Goal: Find specific page/section: Find specific page/section

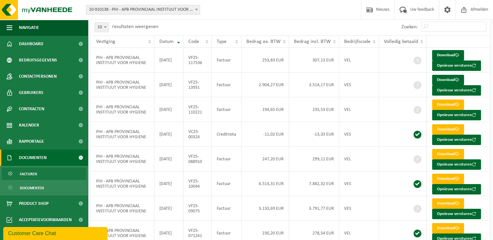
click at [308, 29] on div "Zoeken:" at bounding box center [390, 27] width 199 height 17
click at [278, 18] on div "Vestiging: 10-910138 - PIH - APB PROVINCIAAL INSTITUUT VOOR HYGIENE - ANTWERPEN…" at bounding box center [246, 10] width 493 height 20
click at [287, 14] on div "Vestiging: 10-910138 - PIH - APB PROVINCIAAL INSTITUUT VOOR HYGIENE - ANTWERPEN…" at bounding box center [246, 10] width 493 height 20
click at [62, 46] on link "Dashboard" at bounding box center [44, 44] width 88 height 16
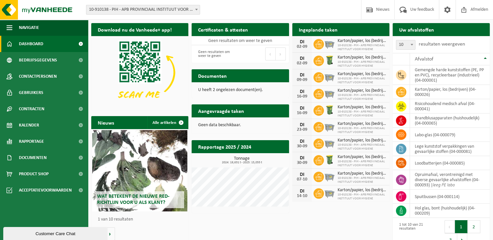
click at [44, 159] on span "Documenten" at bounding box center [33, 158] width 28 height 16
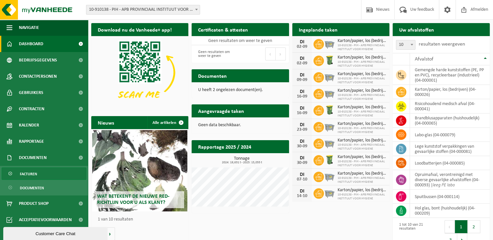
click at [43, 175] on link "Facturen" at bounding box center [44, 174] width 85 height 12
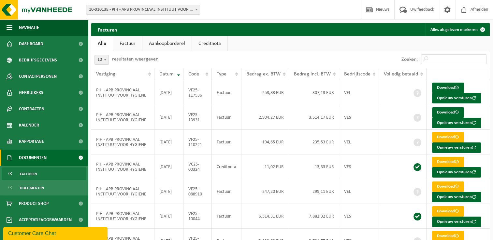
click at [298, 36] on div "Facturen Alles als gelezen markeren Even geduld. Door de grote hoeveelheid gege…" at bounding box center [290, 186] width 405 height 327
click at [263, 48] on ul "Alle Factuur Aankoopborderel Creditnota" at bounding box center [290, 43] width 399 height 15
click at [262, 54] on div "10 25 50 100 10 resultaten weergeven" at bounding box center [190, 59] width 199 height 17
